Goal: Feedback & Contribution: Leave review/rating

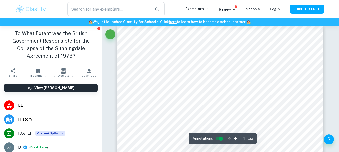
scroll to position [6, 0]
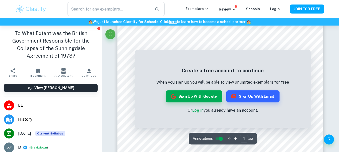
scroll to position [126, 0]
click at [193, 95] on button "Sign up with Google" at bounding box center [194, 97] width 56 height 12
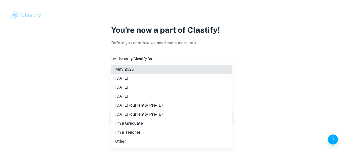
click at [178, 83] on body "You're now a part of Clastify! Before you continue we need some more info I wil…" at bounding box center [171, 76] width 343 height 152
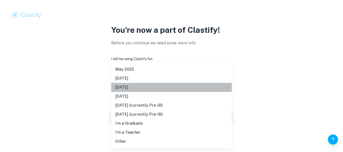
click at [170, 84] on li "May 2026" at bounding box center [171, 87] width 120 height 9
type input "M26"
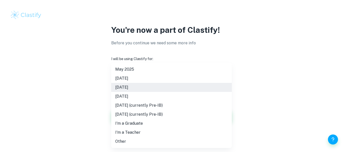
click at [166, 81] on body "We value your privacy We use cookies to enhance your browsing experience, serve…" at bounding box center [171, 76] width 343 height 152
click at [255, 72] on div at bounding box center [171, 76] width 343 height 152
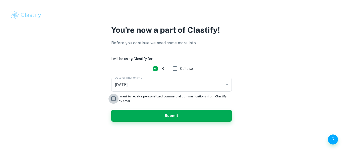
click at [114, 97] on input "I want to receive personalized commercial communications from Clastify by email." at bounding box center [113, 99] width 10 height 10
checkbox input "true"
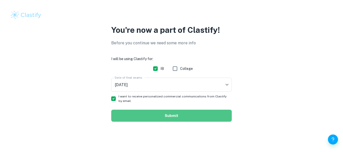
click at [164, 113] on button "Submit" at bounding box center [171, 116] width 120 height 12
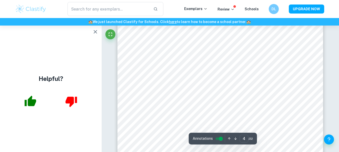
scroll to position [929, 0]
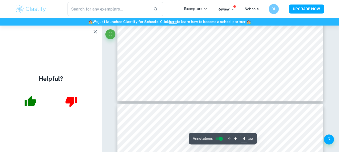
type input "5"
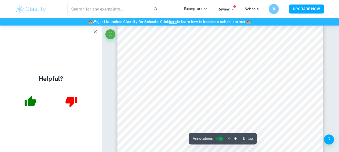
scroll to position [1155, 0]
click at [93, 30] on icon "button" at bounding box center [95, 32] width 6 height 6
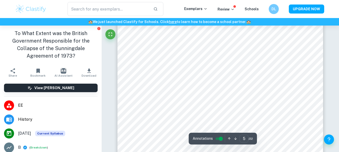
scroll to position [1230, 0]
